Goal: Information Seeking & Learning: Learn about a topic

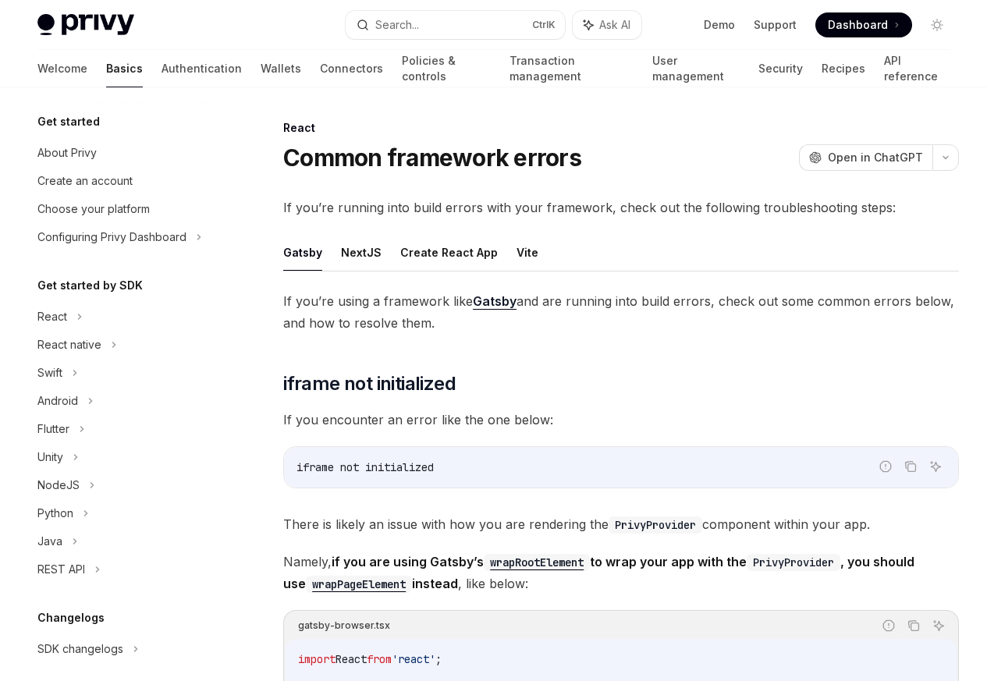
scroll to position [289, 0]
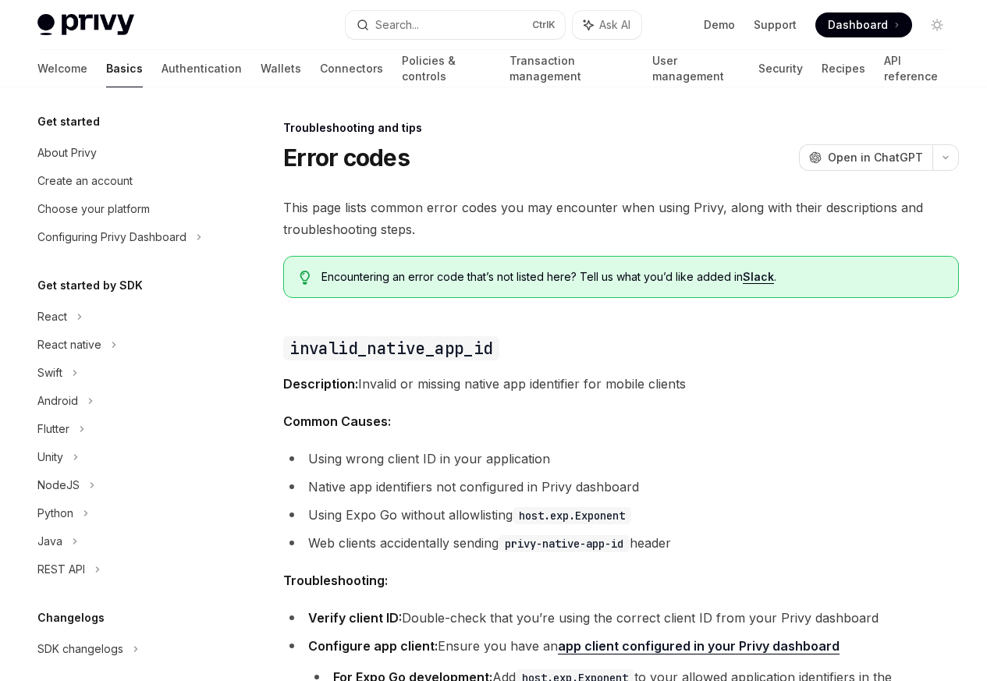
scroll to position [148, 0]
